Goal: Task Accomplishment & Management: Manage account settings

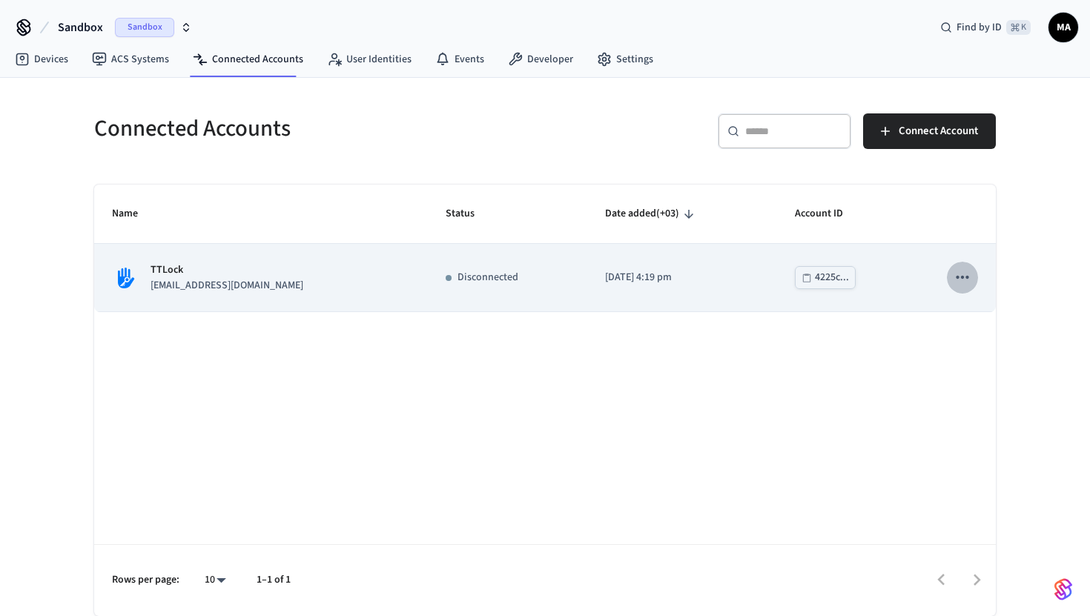
click at [952, 279] on button "sticky table" at bounding box center [962, 277] width 31 height 31
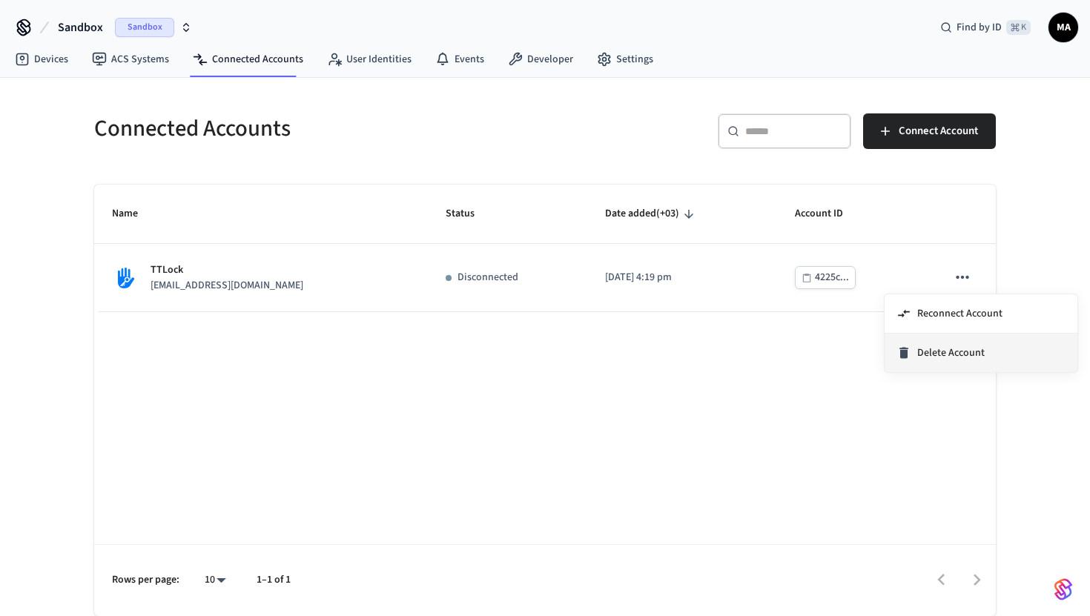
click at [939, 343] on li "Delete Account" at bounding box center [981, 353] width 193 height 39
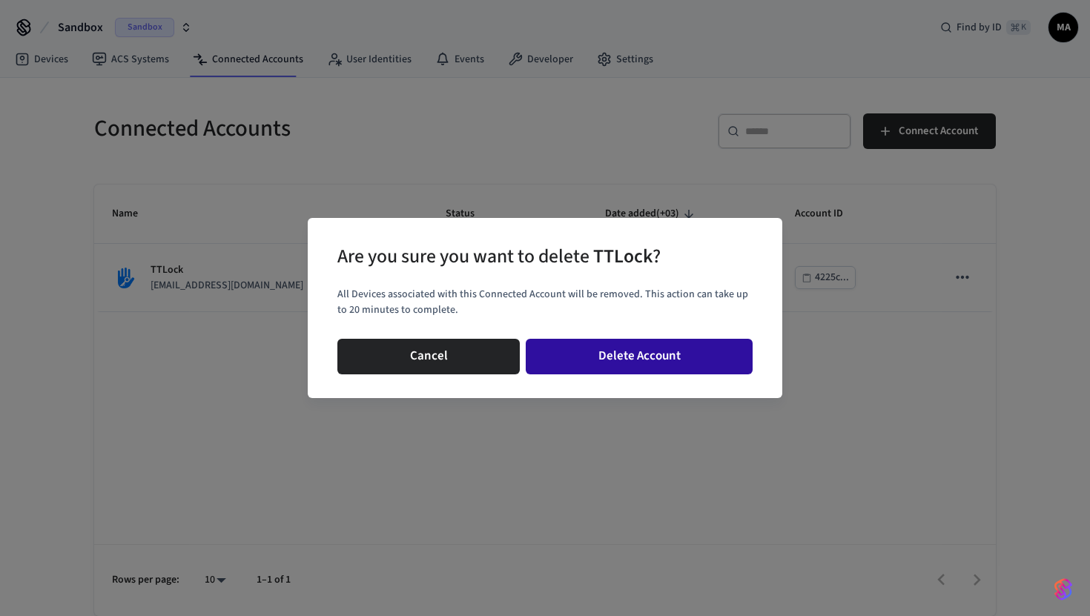
click at [678, 365] on button "Delete Account" at bounding box center [639, 357] width 227 height 36
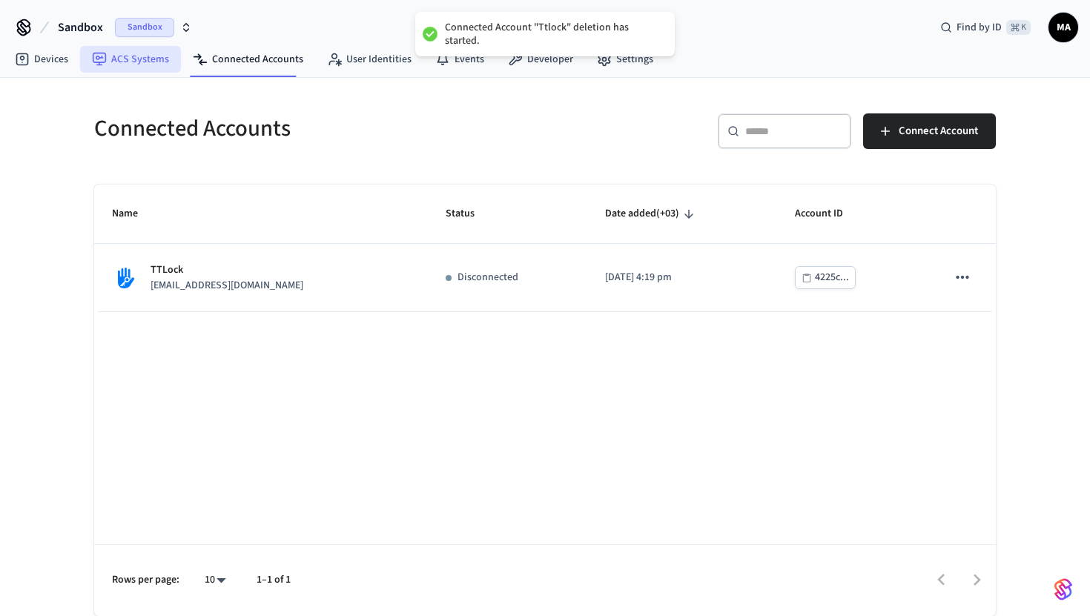
click at [125, 60] on link "ACS Systems" at bounding box center [130, 59] width 101 height 27
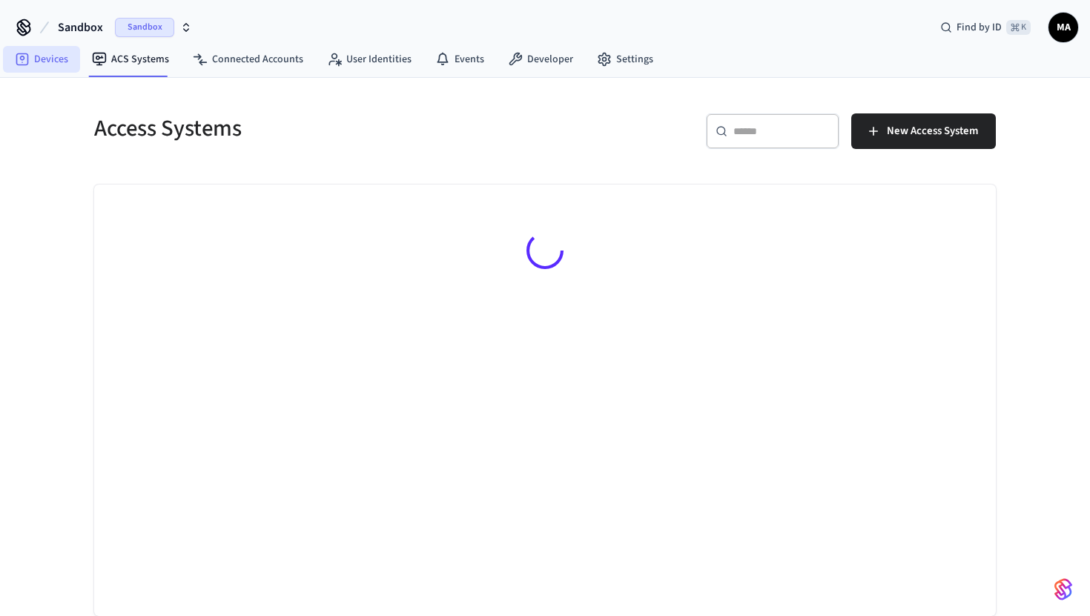
click at [33, 63] on link "Devices" at bounding box center [41, 59] width 77 height 27
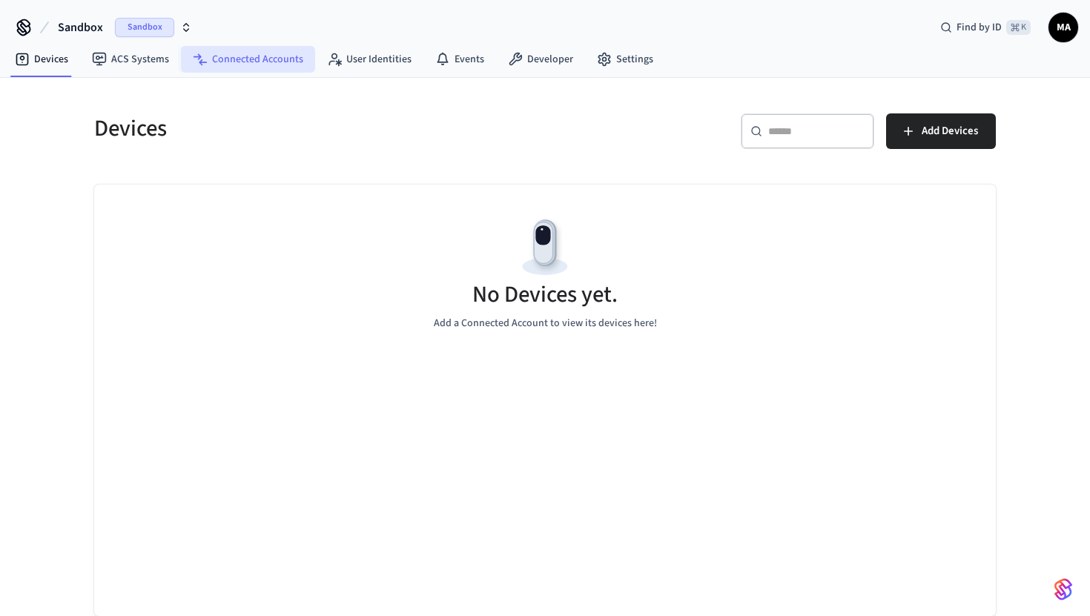
click at [261, 59] on link "Connected Accounts" at bounding box center [248, 59] width 134 height 27
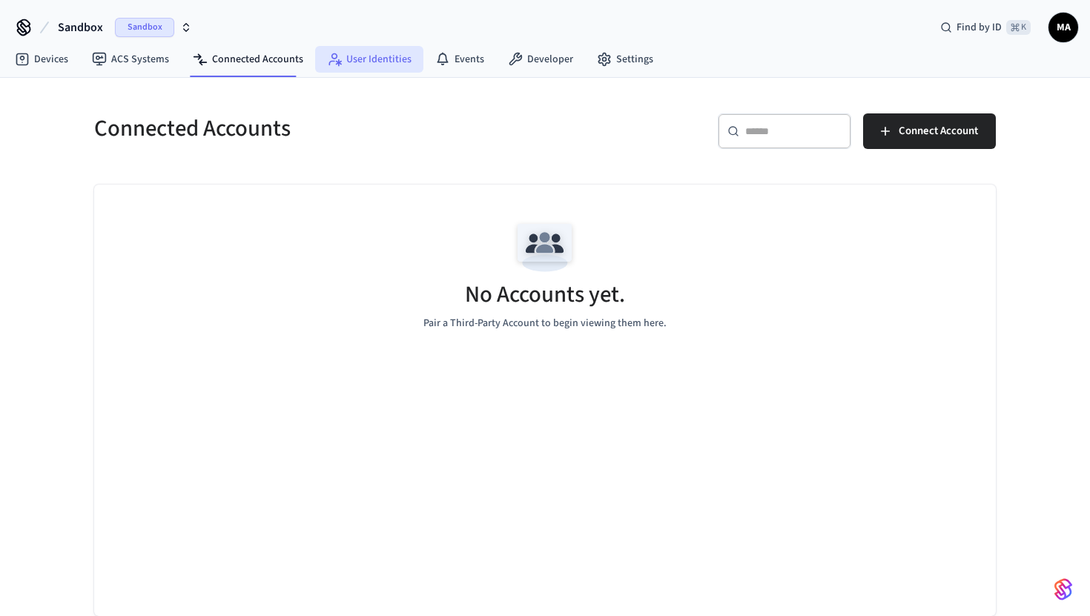
click at [369, 58] on link "User Identities" at bounding box center [369, 59] width 108 height 27
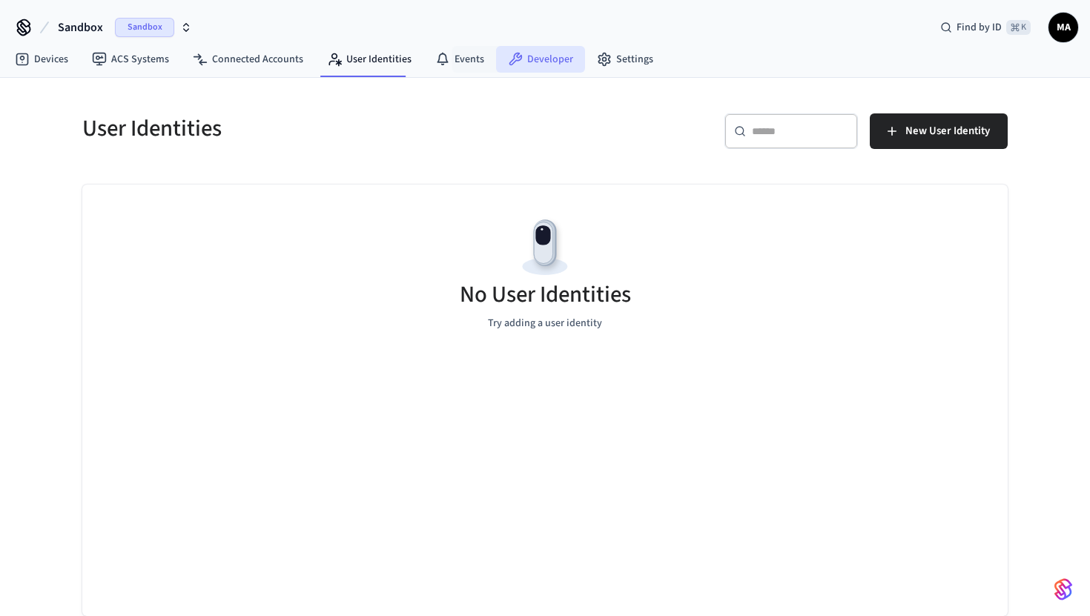
click at [540, 60] on link "Developer" at bounding box center [540, 59] width 89 height 27
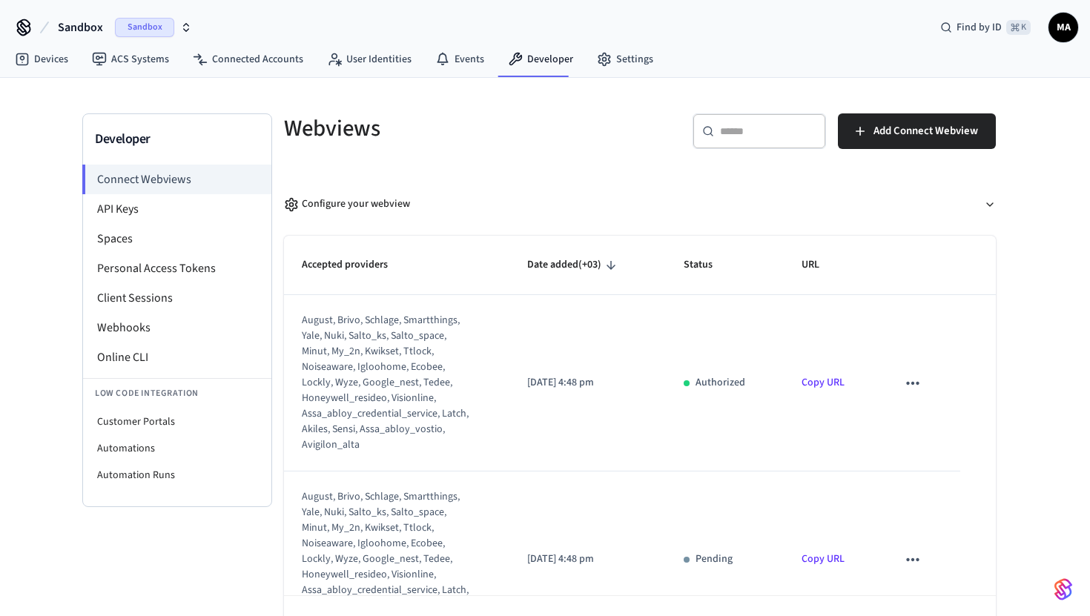
click at [907, 393] on icon "sticky table" at bounding box center [913, 383] width 19 height 19
click at [943, 435] on li "Delete" at bounding box center [943, 431] width 68 height 39
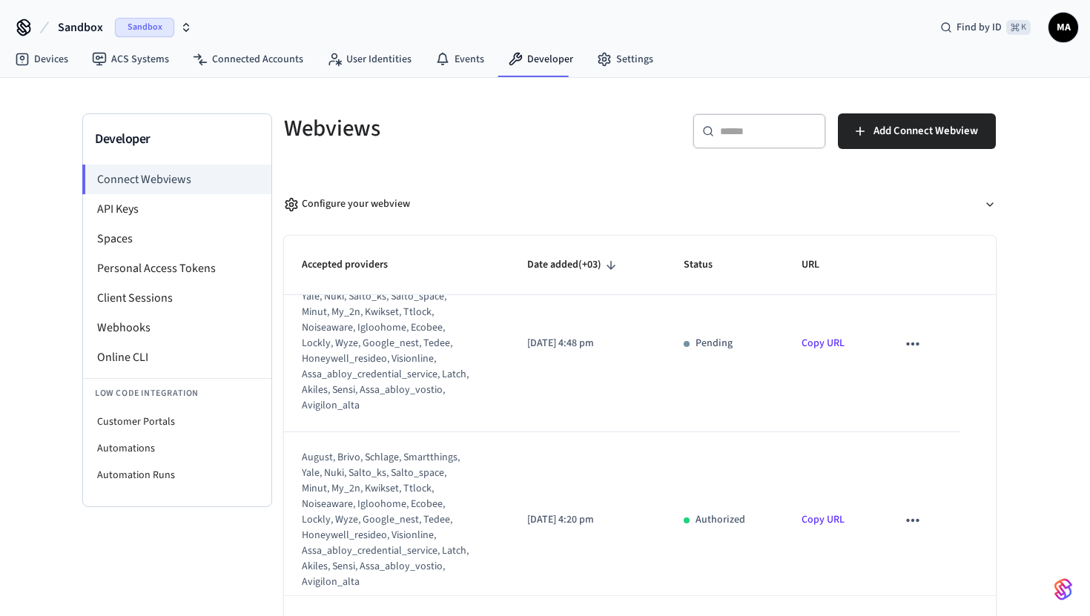
scroll to position [241, 0]
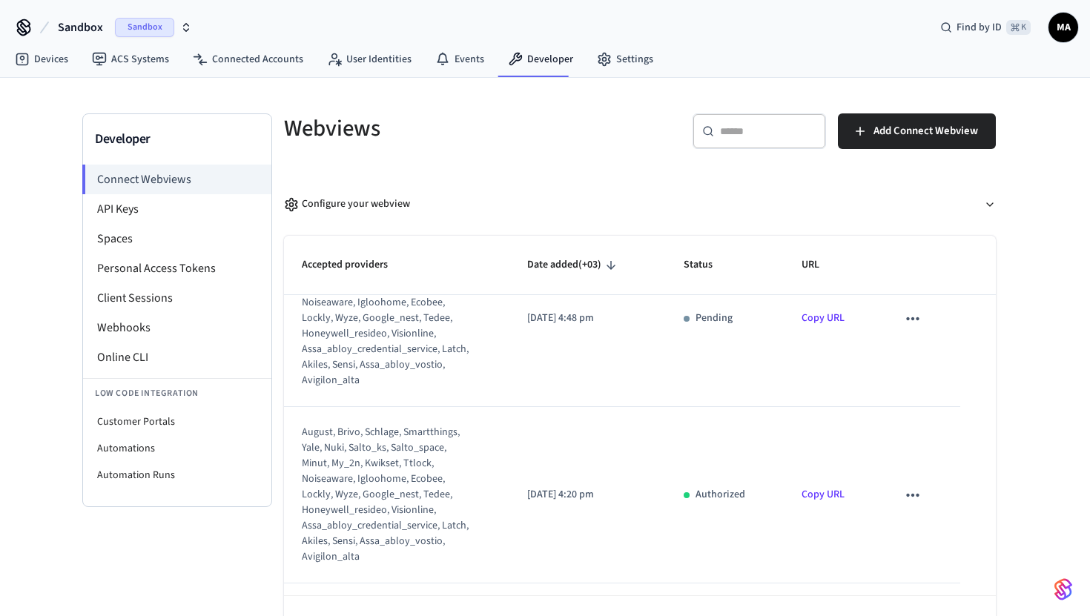
click at [916, 324] on icon "sticky table" at bounding box center [913, 318] width 19 height 19
click at [924, 365] on icon at bounding box center [927, 367] width 12 height 12
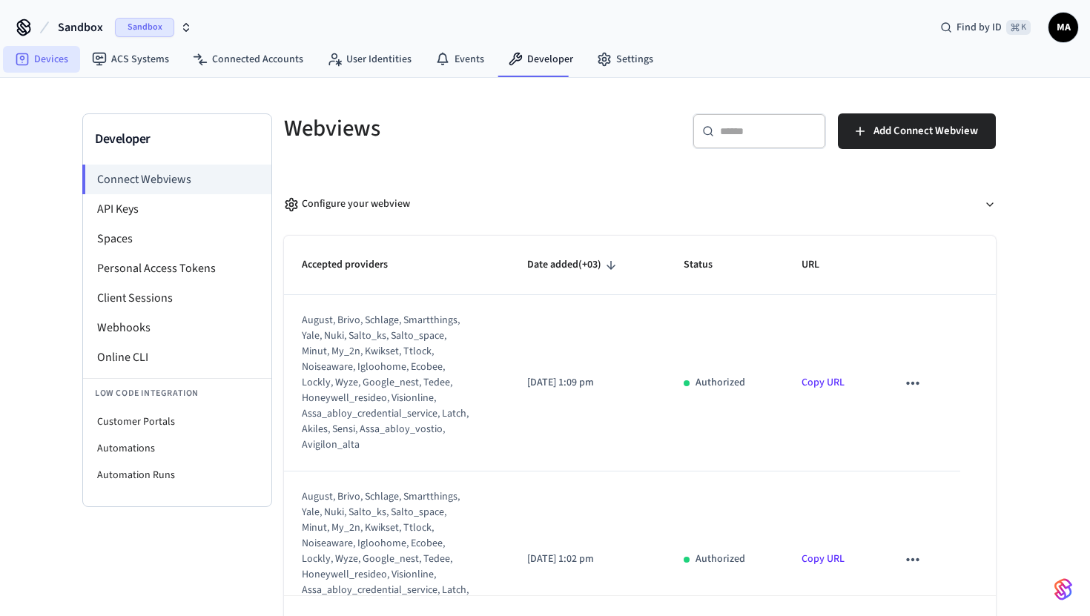
click at [27, 61] on icon at bounding box center [22, 59] width 13 height 13
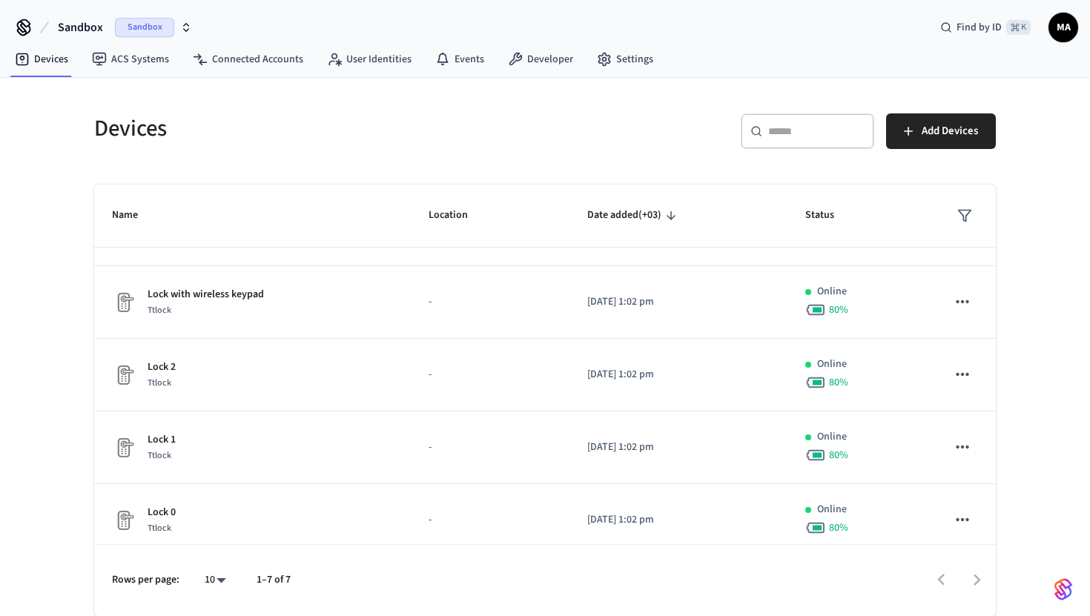
scroll to position [212, 0]
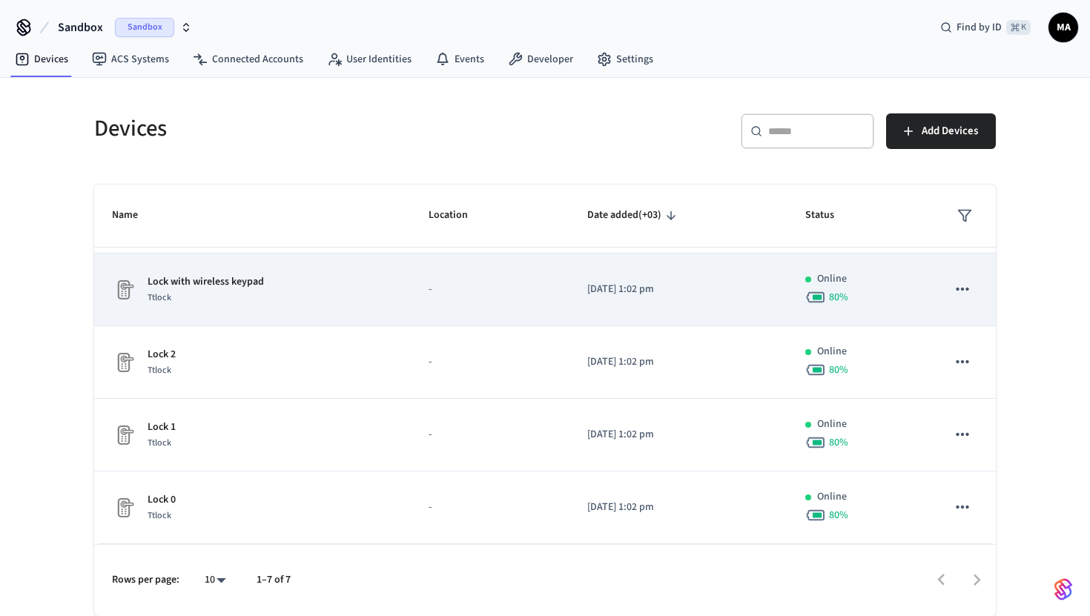
click at [881, 288] on div "80 %" at bounding box center [859, 297] width 106 height 21
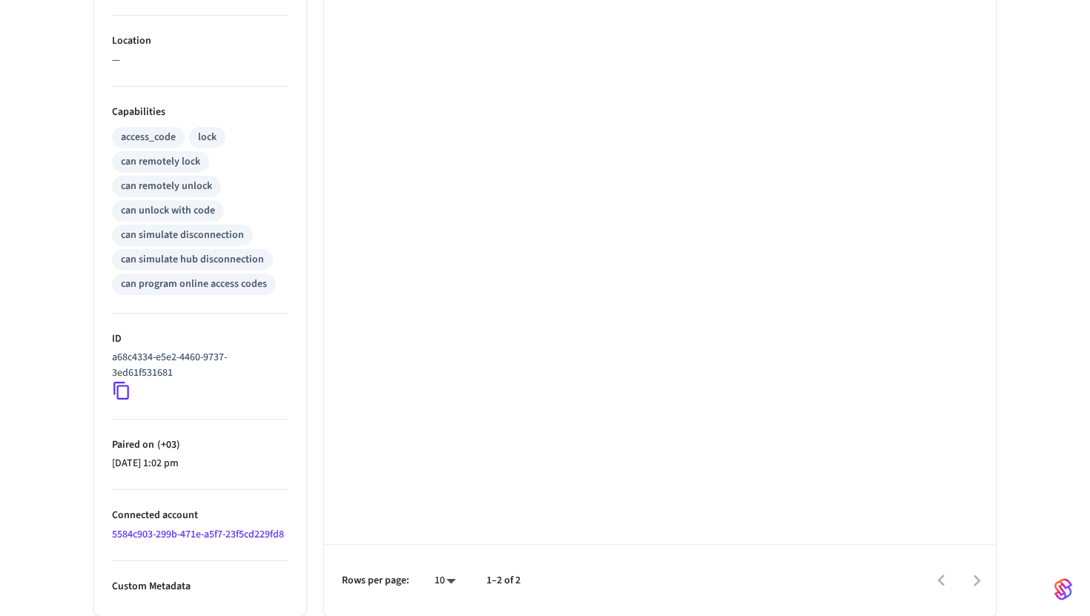
scroll to position [516, 0]
click at [122, 398] on icon at bounding box center [121, 391] width 19 height 19
click at [122, 386] on icon at bounding box center [121, 393] width 16 height 18
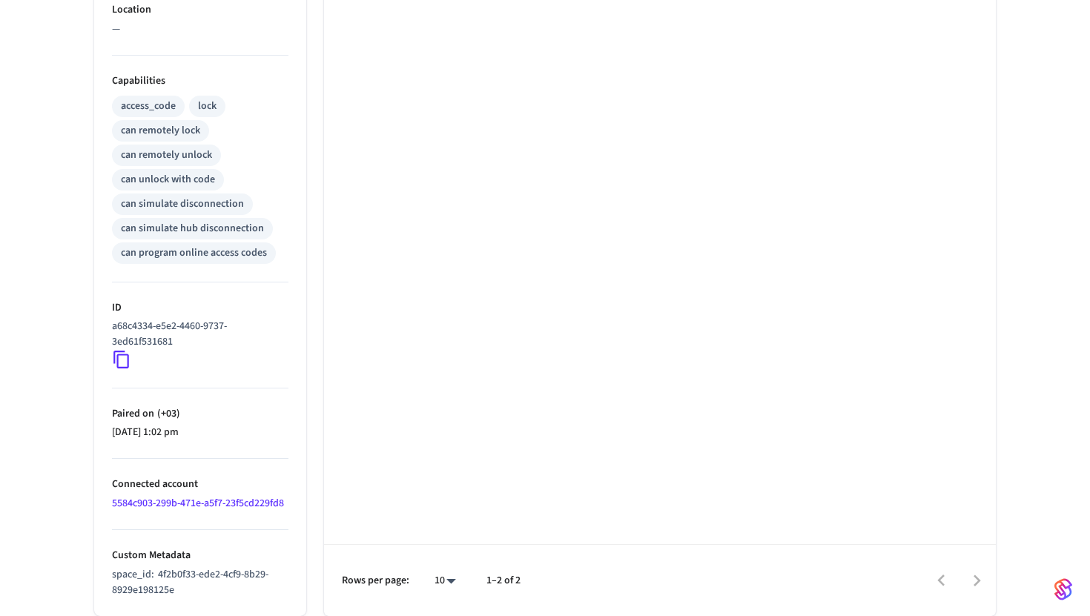
scroll to position [0, 0]
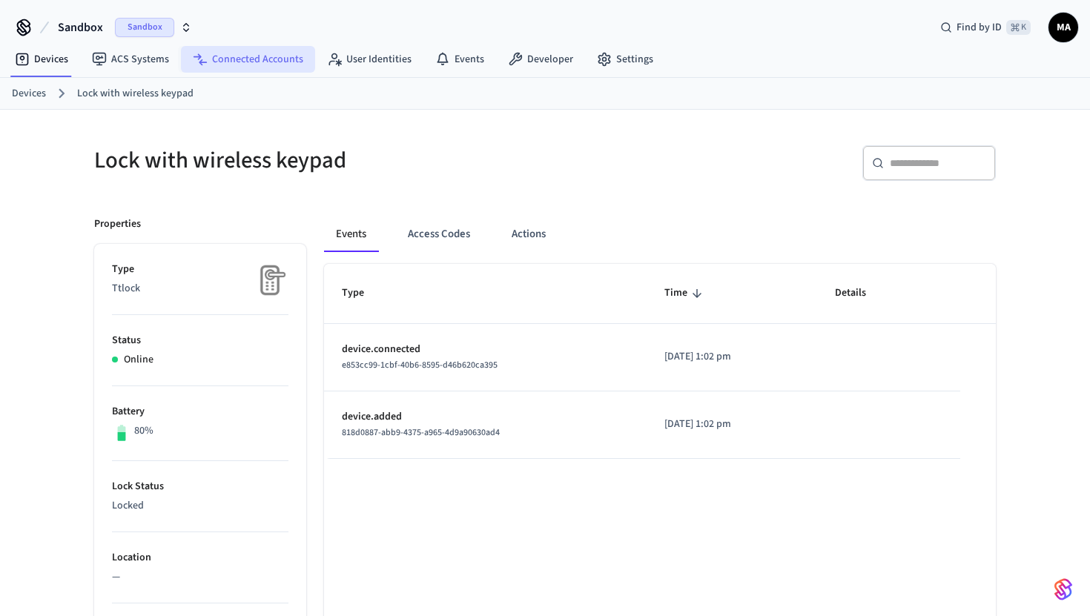
click at [228, 64] on link "Connected Accounts" at bounding box center [248, 59] width 134 height 27
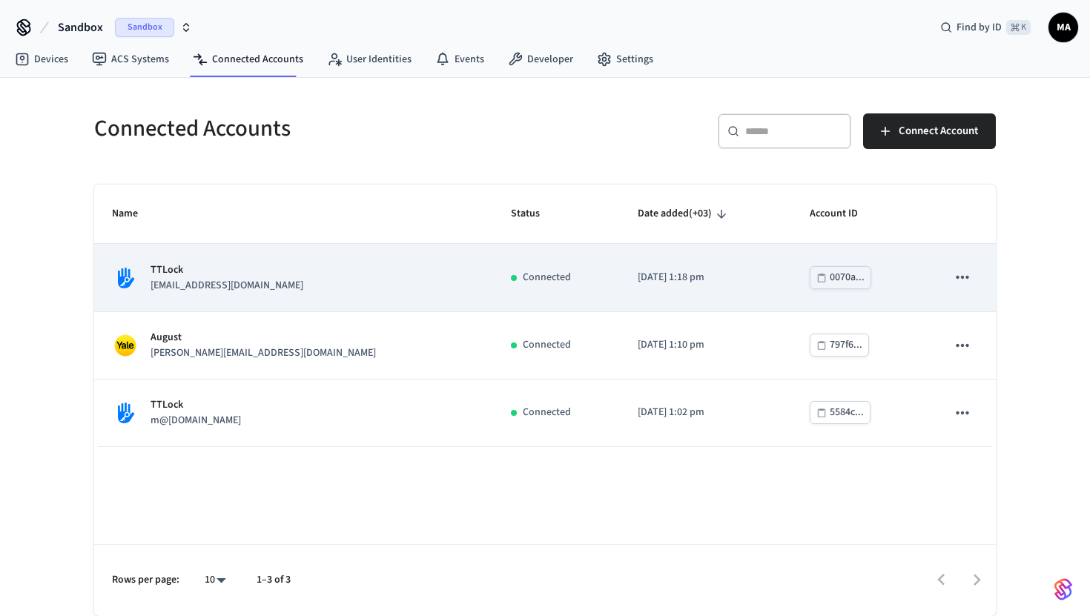
click at [727, 288] on td "[DATE] 1:18 pm" at bounding box center [706, 278] width 172 height 68
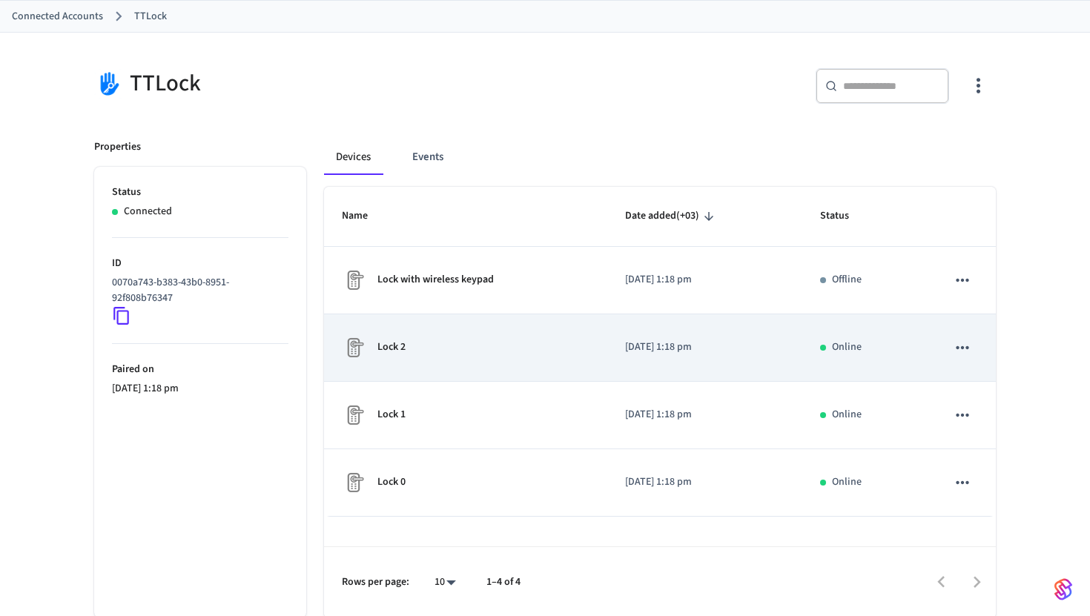
scroll to position [79, 0]
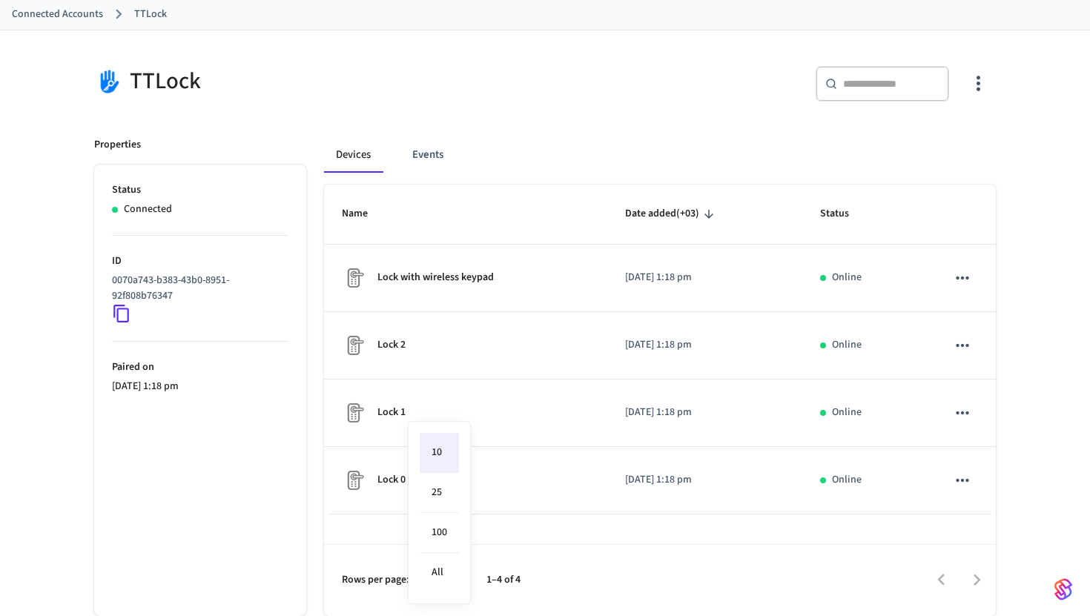
click at [453, 578] on body "Sandbox Sandbox Find by ID ⌘ K MA Devices ACS Systems Connected Accounts User I…" at bounding box center [545, 269] width 1090 height 696
click at [244, 542] on div at bounding box center [545, 308] width 1090 height 616
click at [435, 159] on button "Events" at bounding box center [428, 155] width 55 height 36
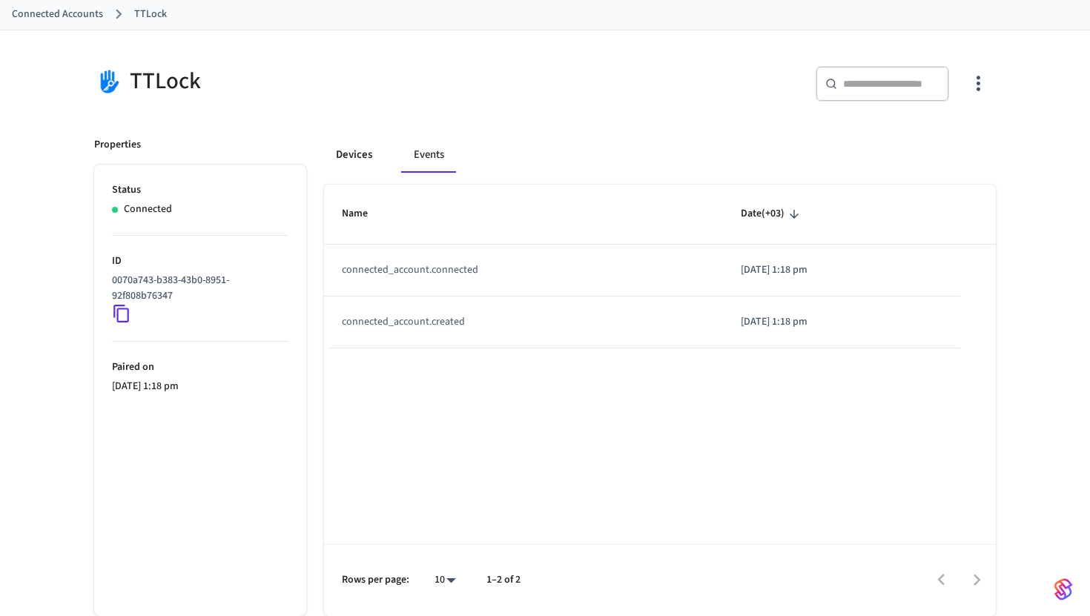
click at [362, 157] on button "Devices" at bounding box center [354, 155] width 60 height 36
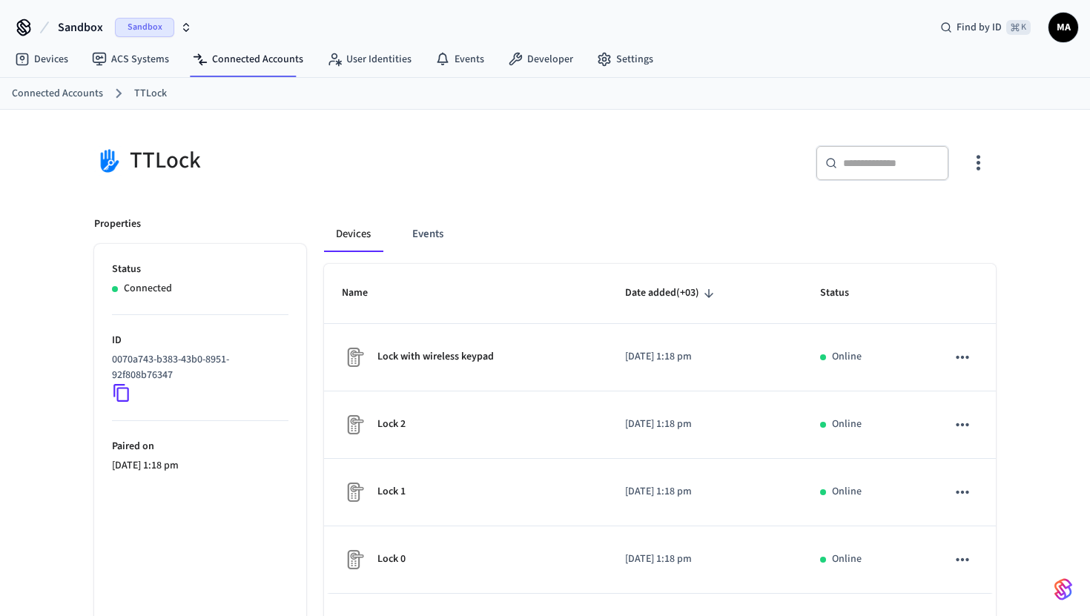
scroll to position [42, 0]
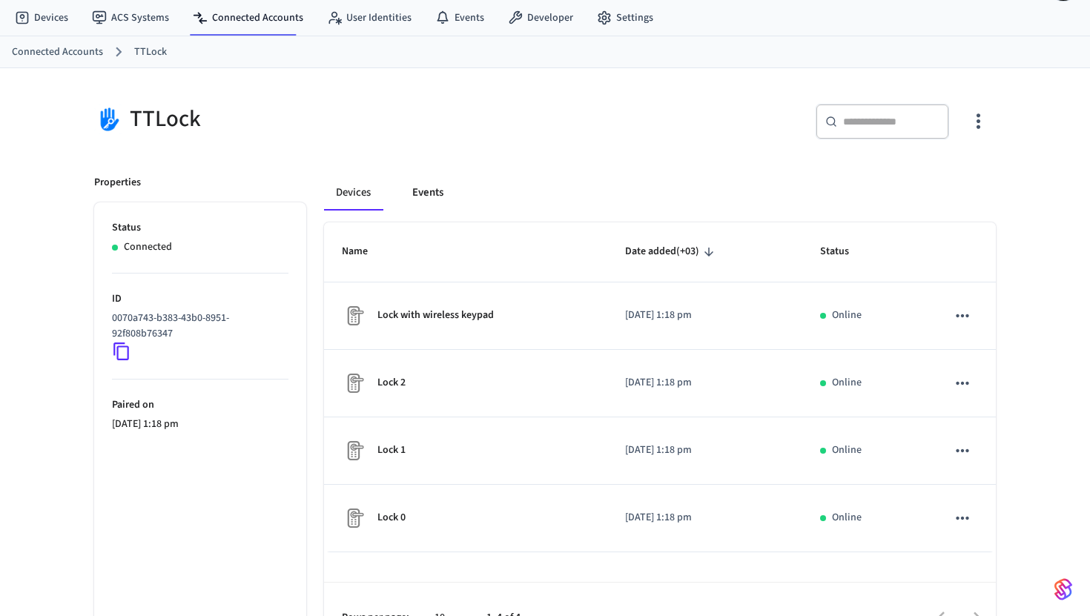
click at [432, 195] on button "Events" at bounding box center [428, 193] width 55 height 36
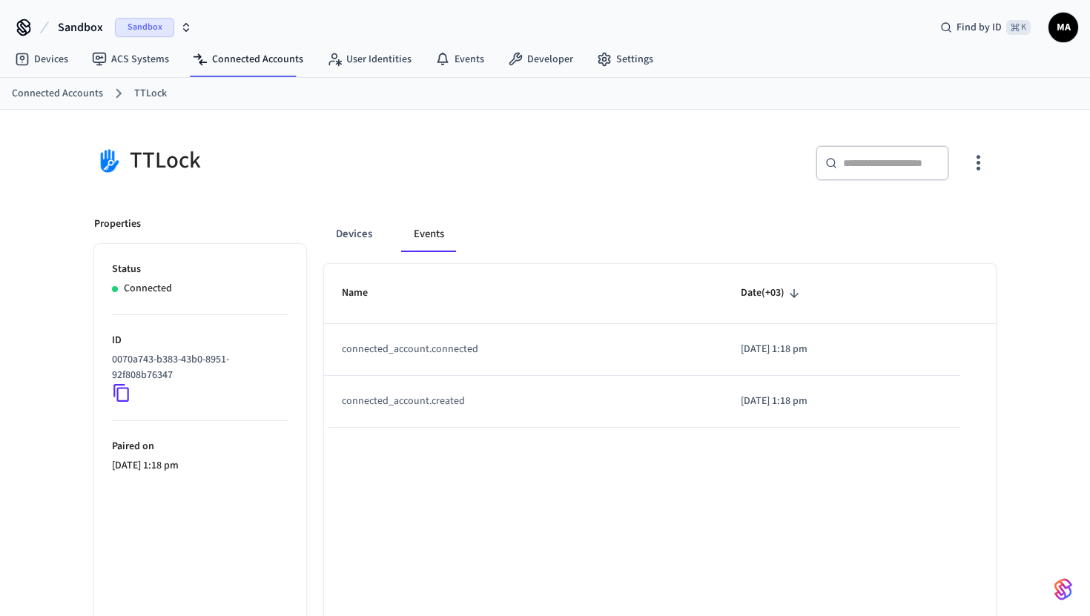
scroll to position [1, 0]
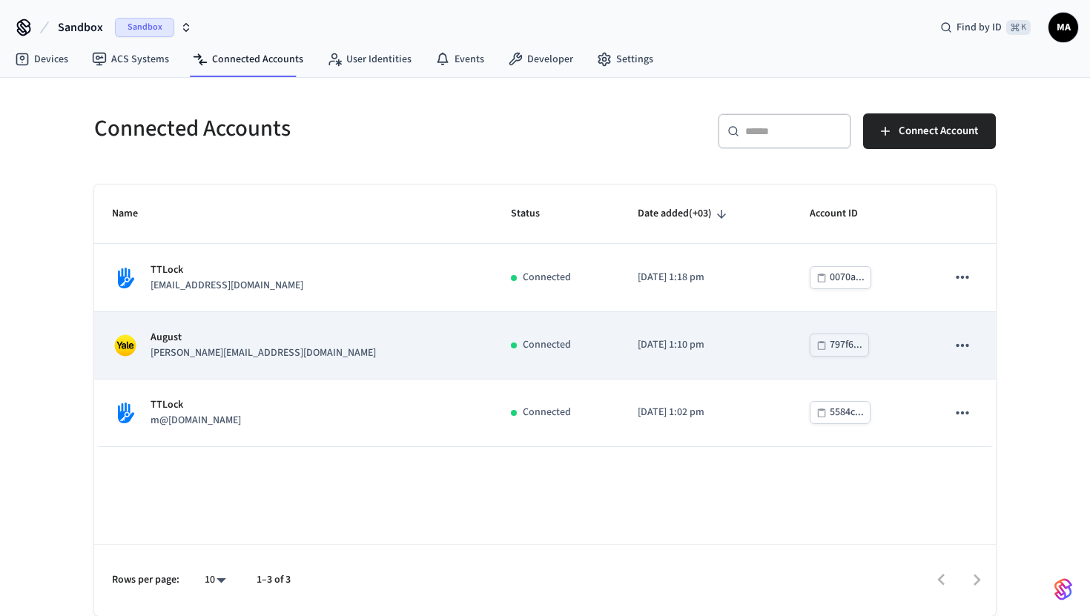
click at [224, 347] on p "[PERSON_NAME][EMAIL_ADDRESS][DOMAIN_NAME]" at bounding box center [264, 354] width 226 height 16
